Goal: Navigation & Orientation: Find specific page/section

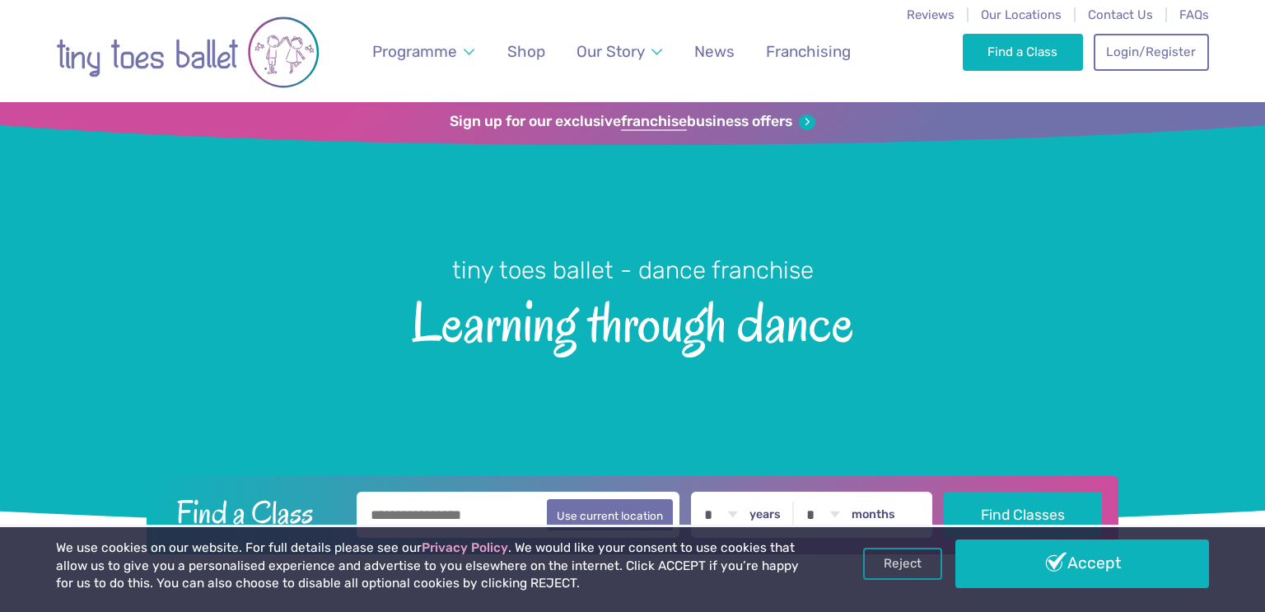
scroll to position [3884, 0]
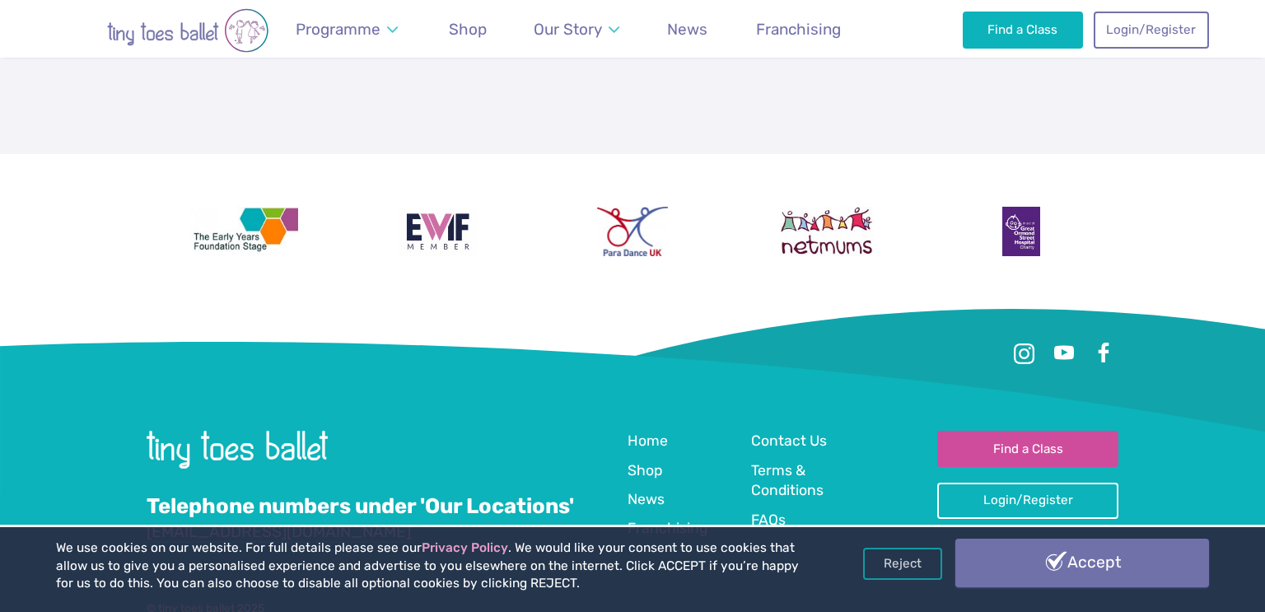
click at [1090, 561] on link "Accept" at bounding box center [1082, 563] width 254 height 48
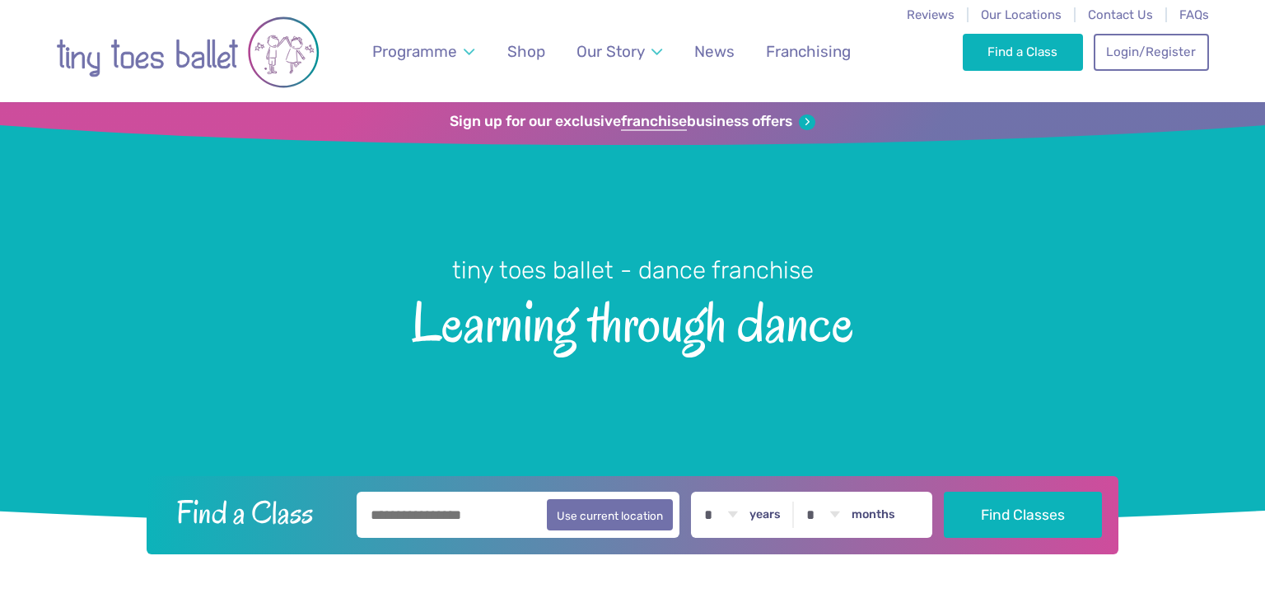
scroll to position [3884, 0]
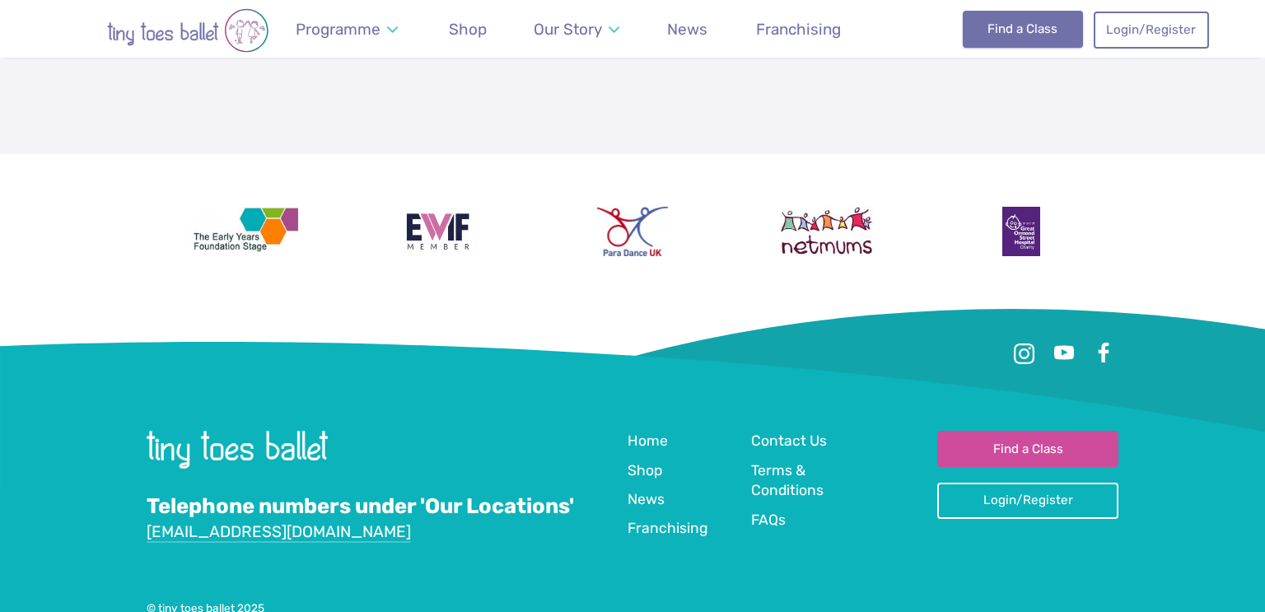
click at [1019, 35] on link "Find a Class" at bounding box center [1023, 29] width 121 height 36
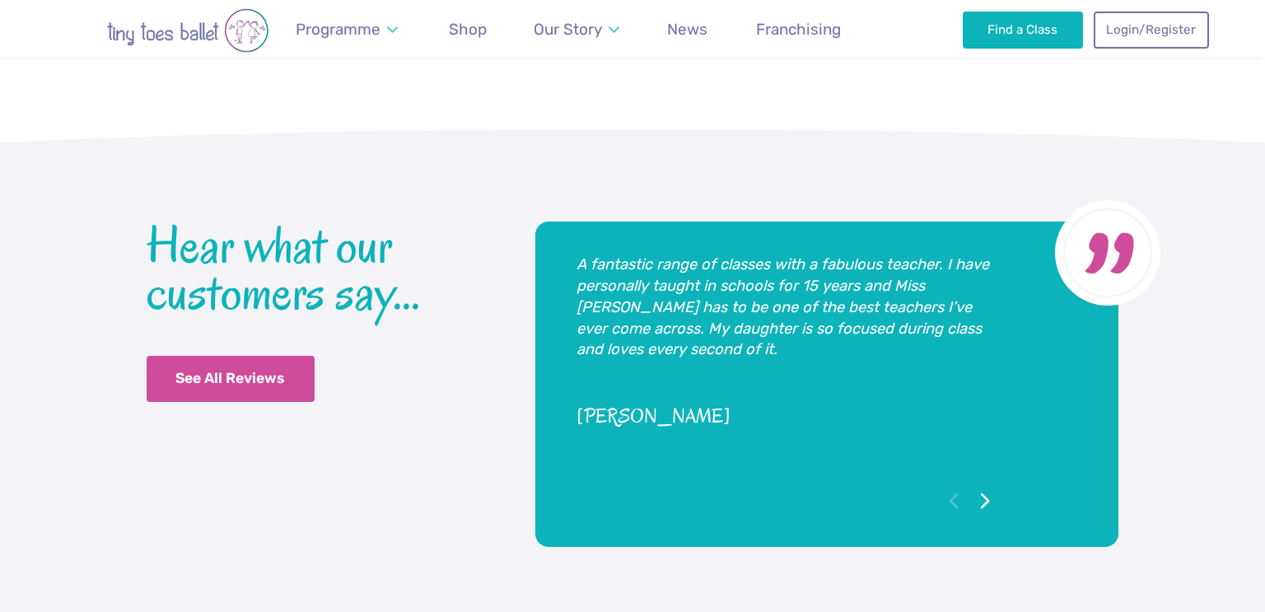
scroll to position [3863, 0]
